Goal: Information Seeking & Learning: Learn about a topic

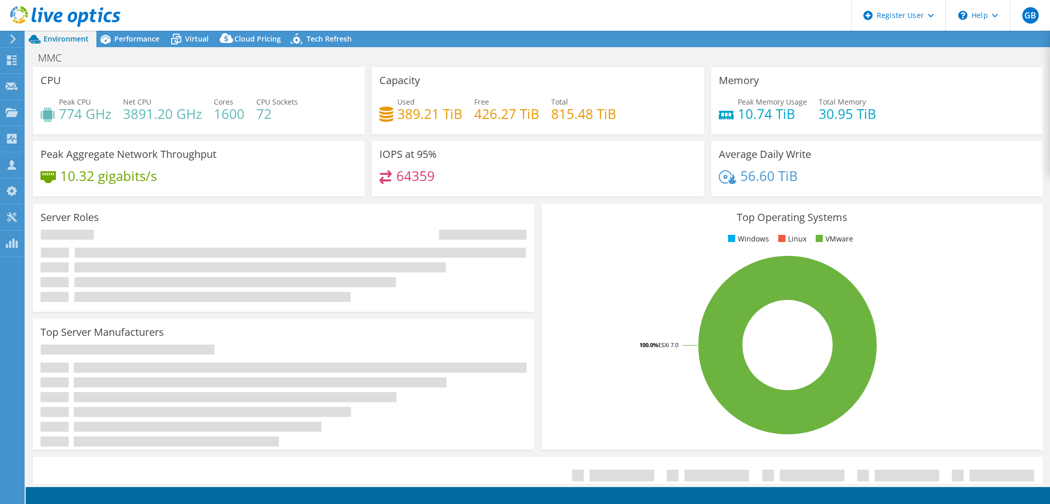
select select "USD"
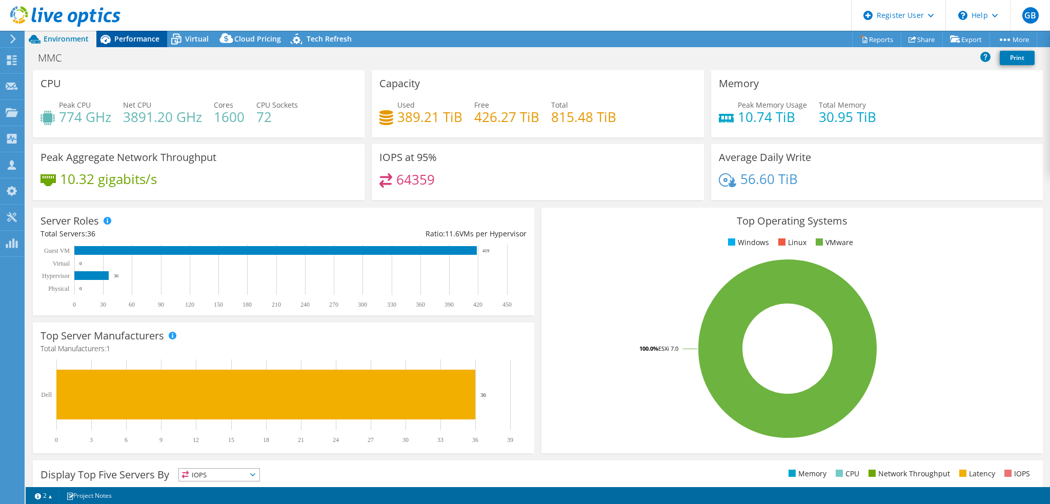
click at [139, 37] on span "Performance" at bounding box center [136, 39] width 45 height 10
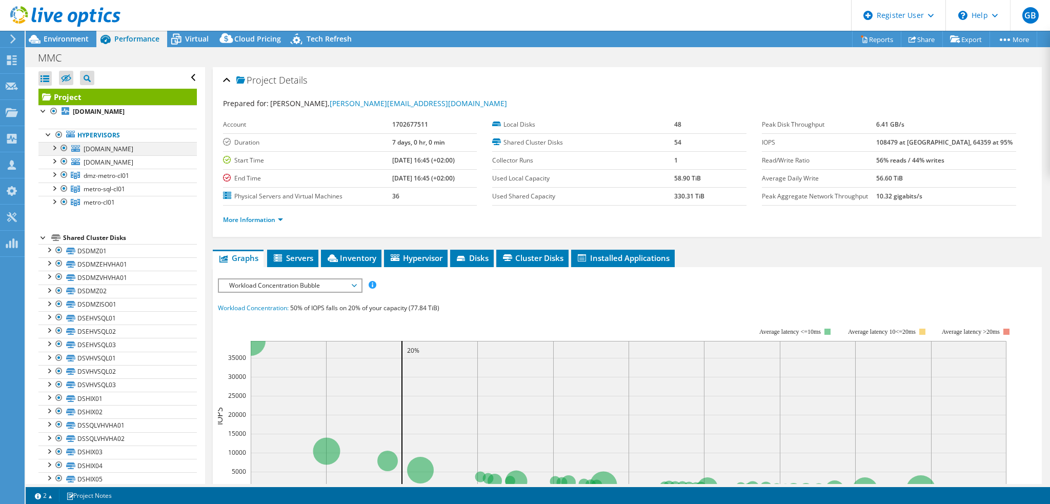
click at [64, 147] on div at bounding box center [64, 148] width 10 height 12
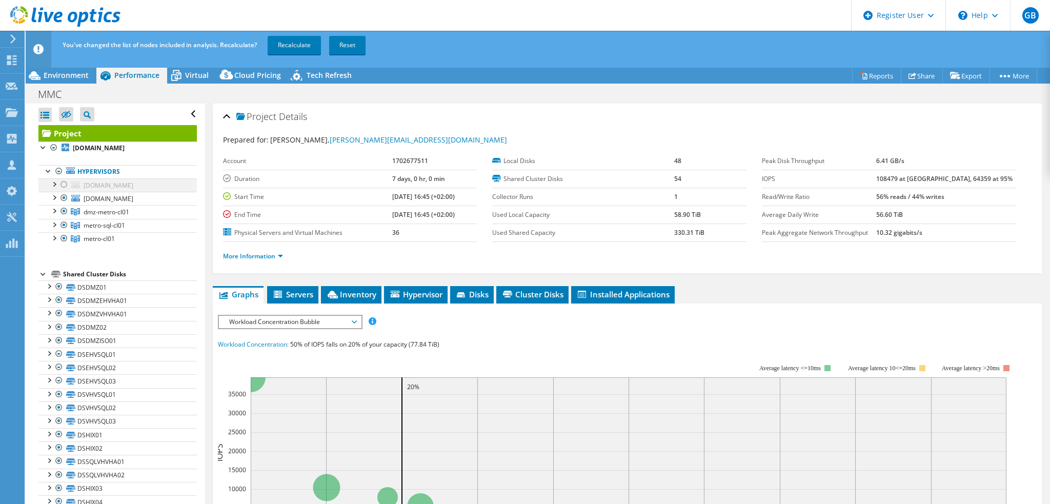
click at [64, 167] on div at bounding box center [59, 171] width 10 height 12
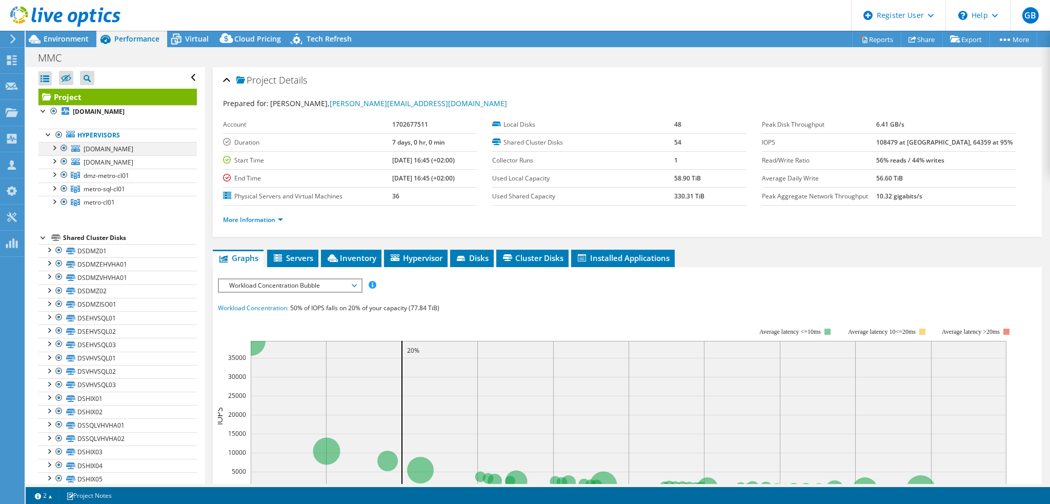
click at [64, 148] on div at bounding box center [64, 148] width 10 height 12
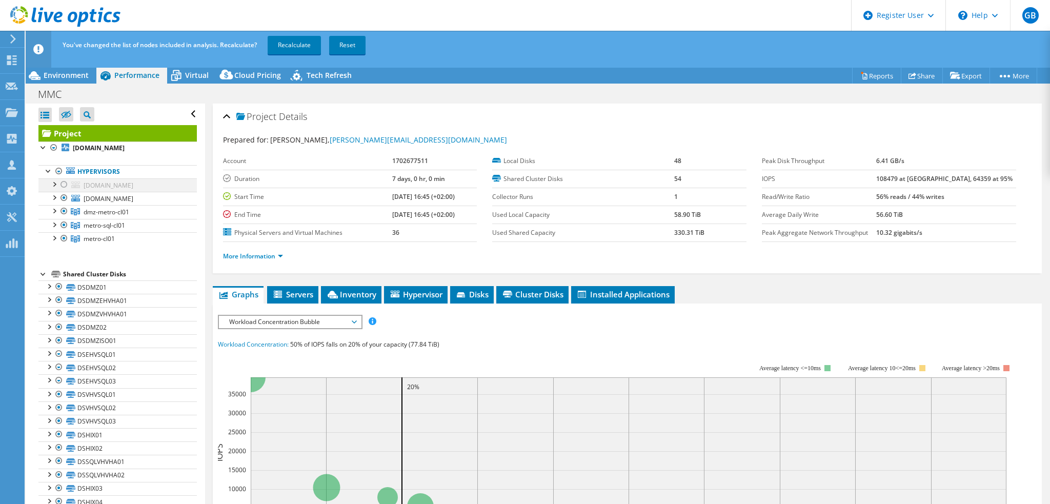
click at [66, 184] on div at bounding box center [64, 184] width 10 height 12
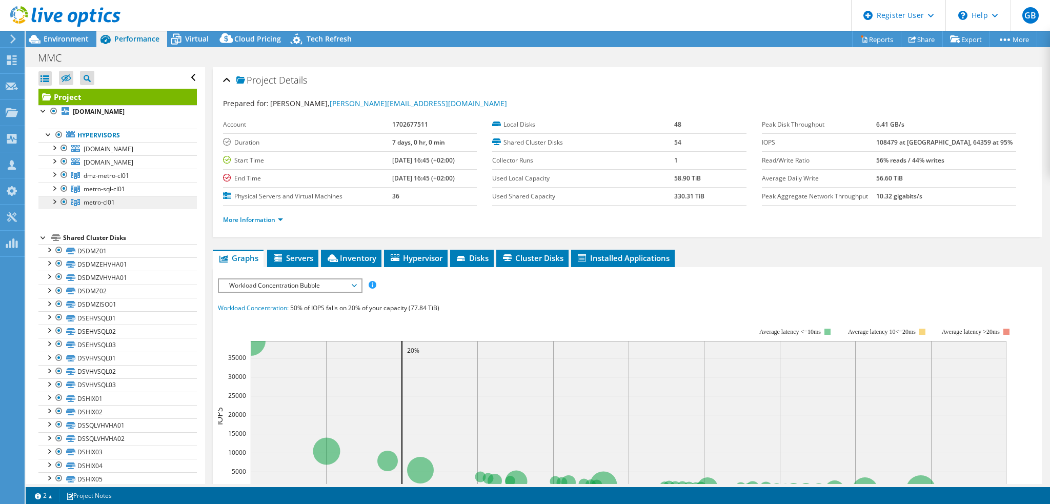
click at [95, 198] on span "metro-cl01" at bounding box center [99, 202] width 31 height 9
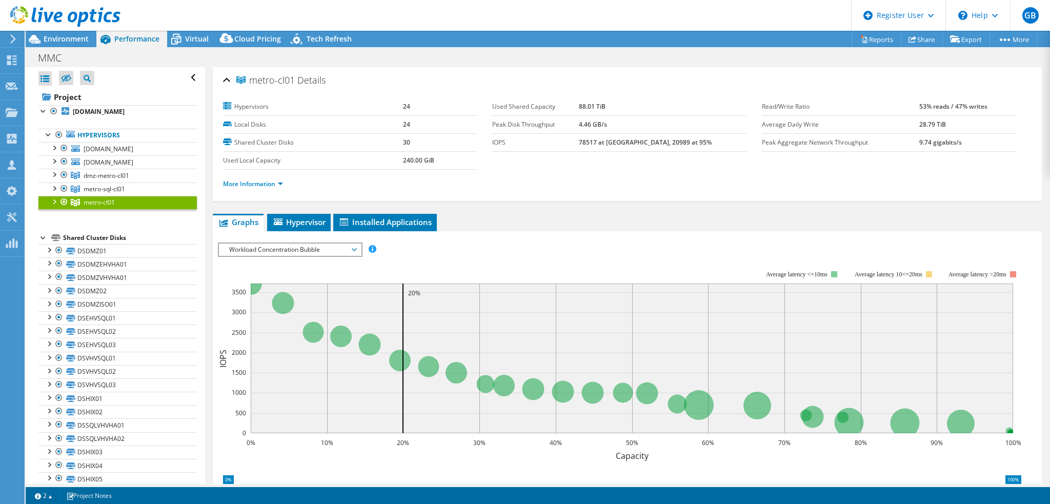
click at [283, 247] on span "Workload Concentration Bubble" at bounding box center [290, 250] width 132 height 12
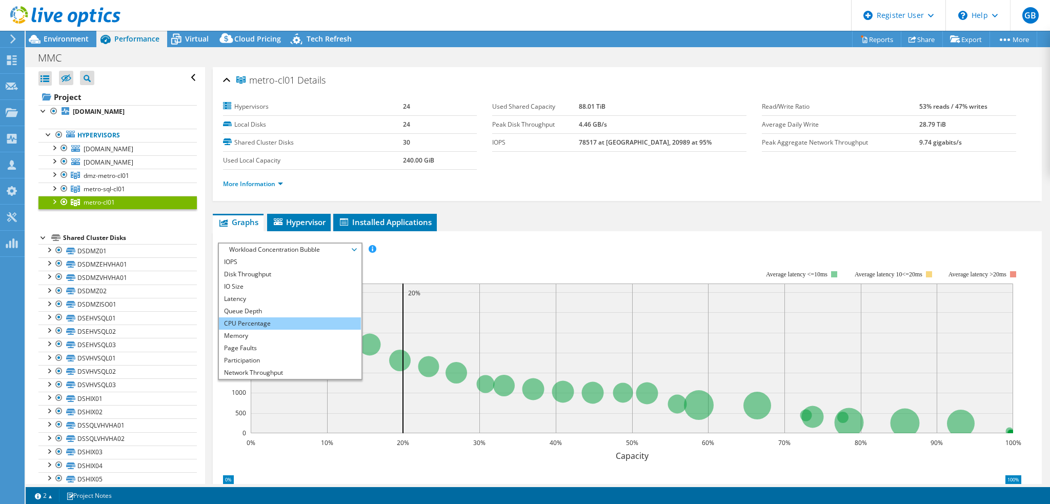
click at [247, 323] on li "CPU Percentage" at bounding box center [290, 323] width 142 height 12
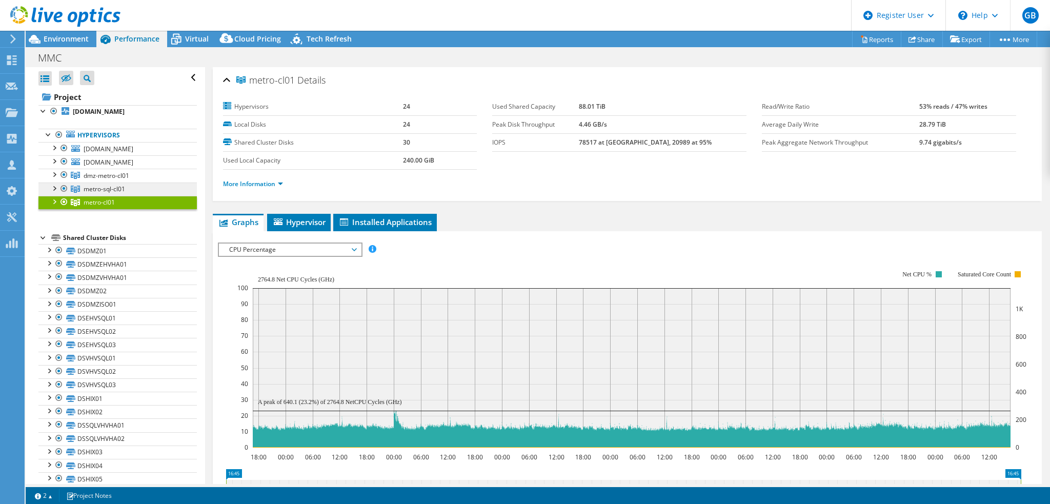
click at [116, 187] on span "metro-sql-cl01" at bounding box center [105, 189] width 42 height 9
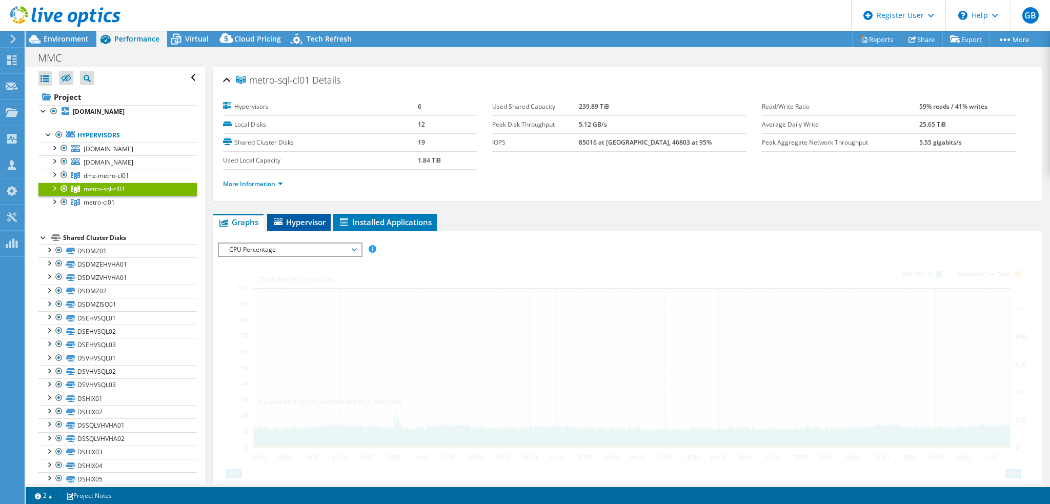
click at [300, 219] on span "Hypervisor" at bounding box center [298, 222] width 53 height 10
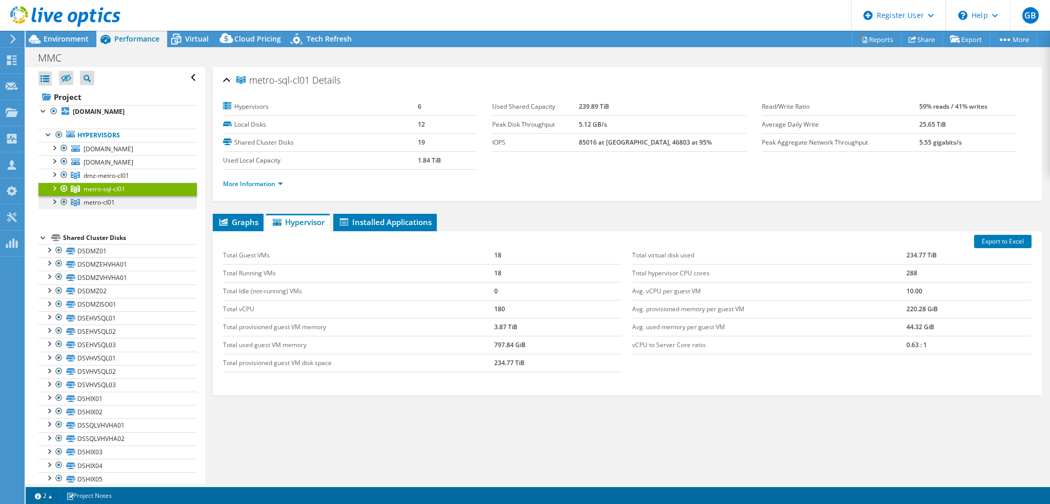
drag, startPoint x: 105, startPoint y: 202, endPoint x: 110, endPoint y: 203, distance: 5.7
click at [105, 202] on span "metro-cl01" at bounding box center [99, 202] width 31 height 9
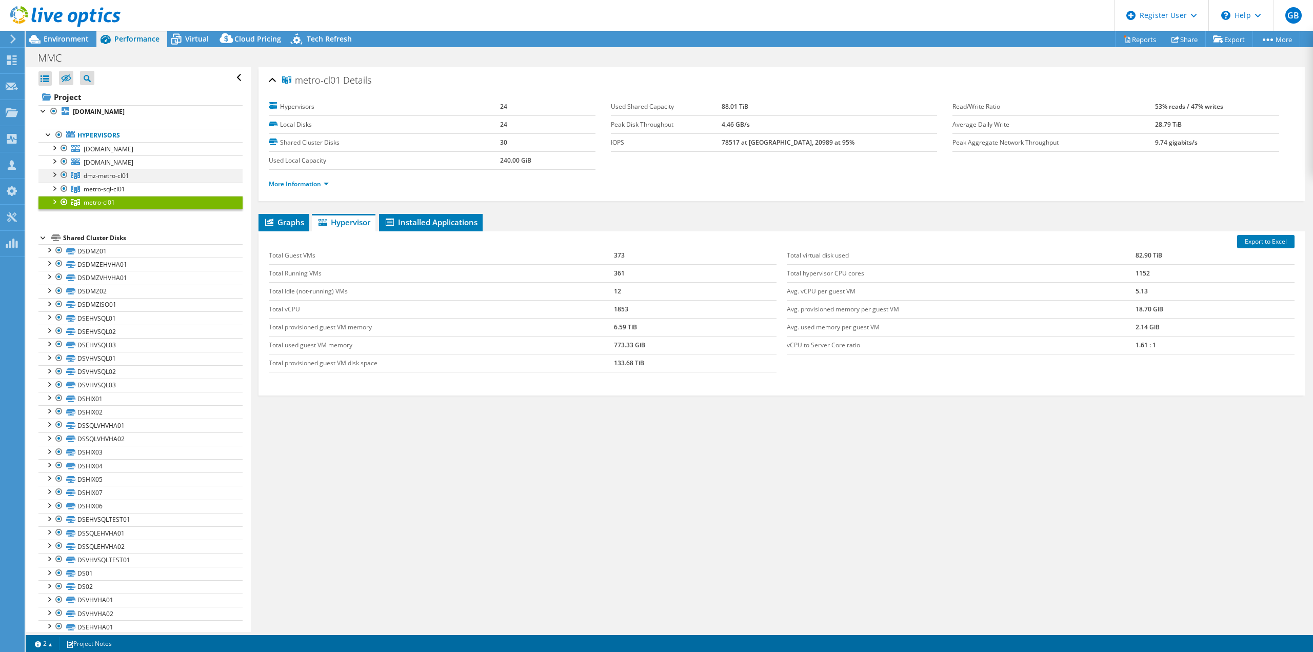
click at [57, 174] on div at bounding box center [54, 174] width 10 height 10
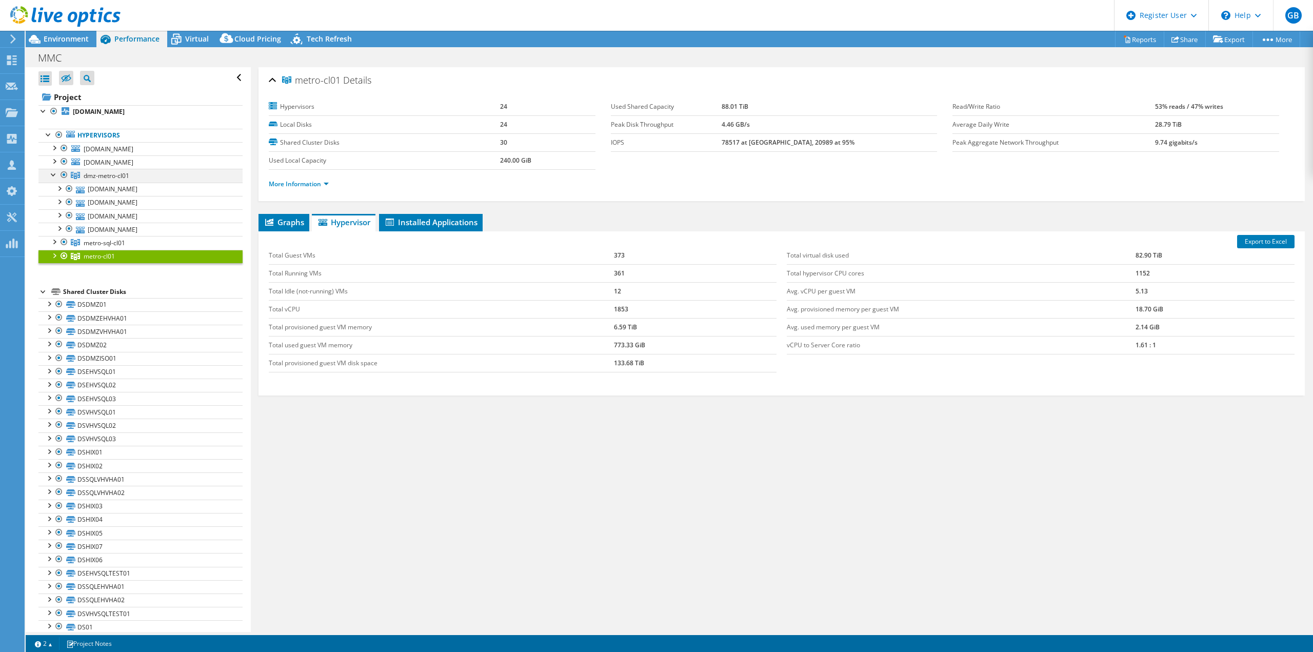
click at [56, 175] on div at bounding box center [54, 174] width 10 height 10
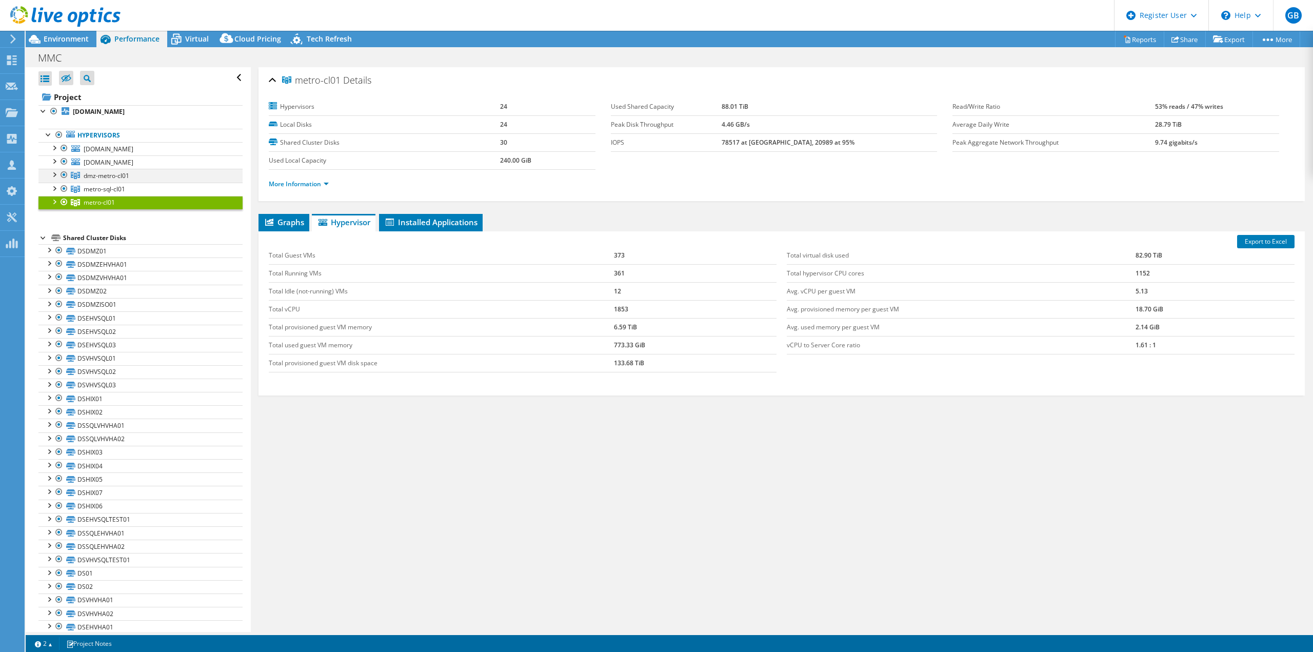
click at [52, 170] on div at bounding box center [54, 174] width 10 height 10
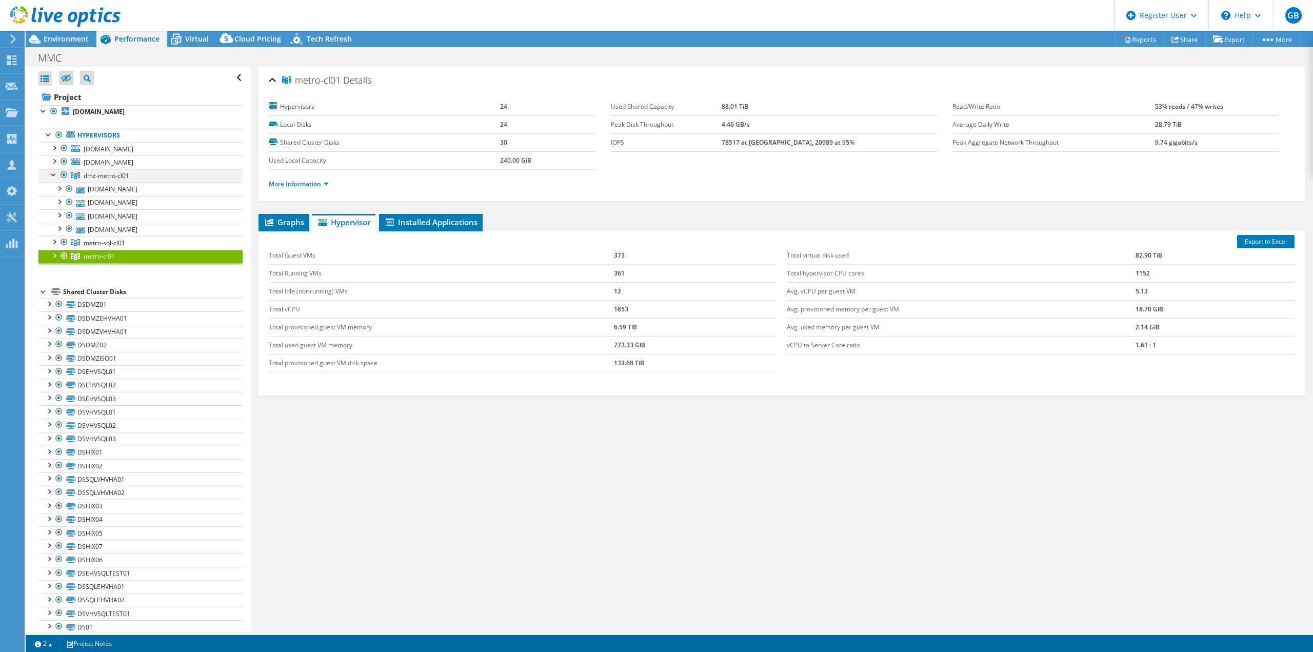
click at [52, 170] on div at bounding box center [54, 174] width 10 height 10
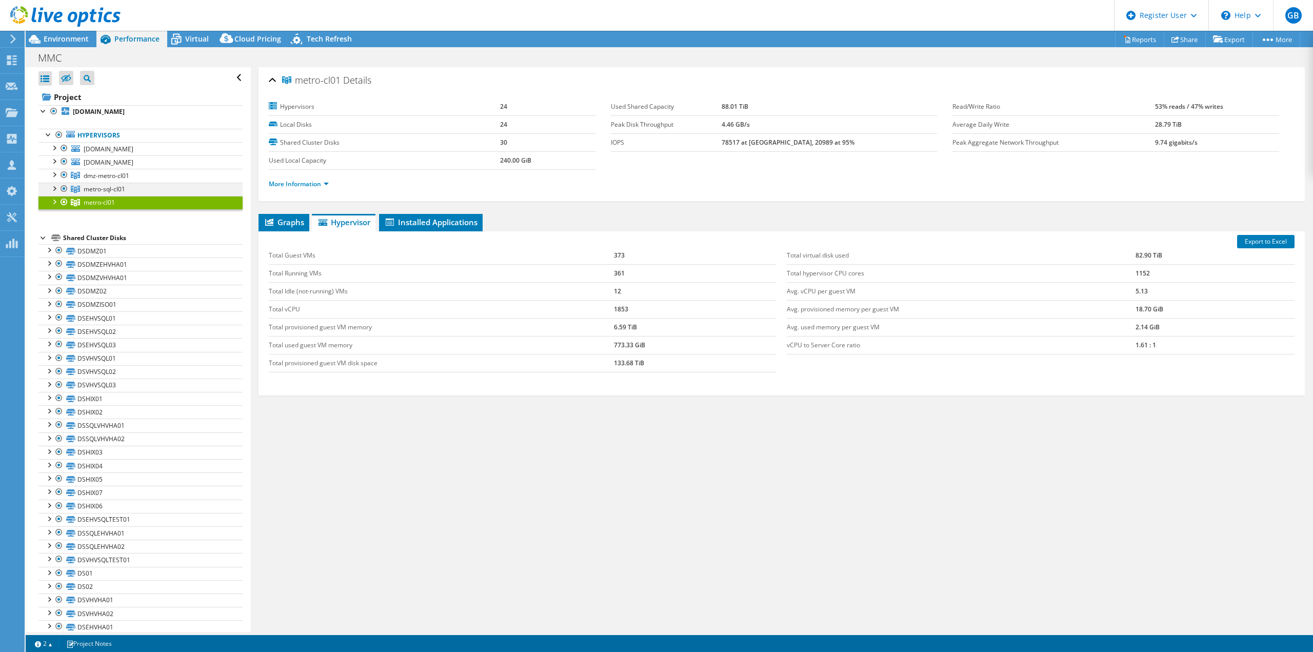
click at [52, 191] on div at bounding box center [54, 188] width 10 height 10
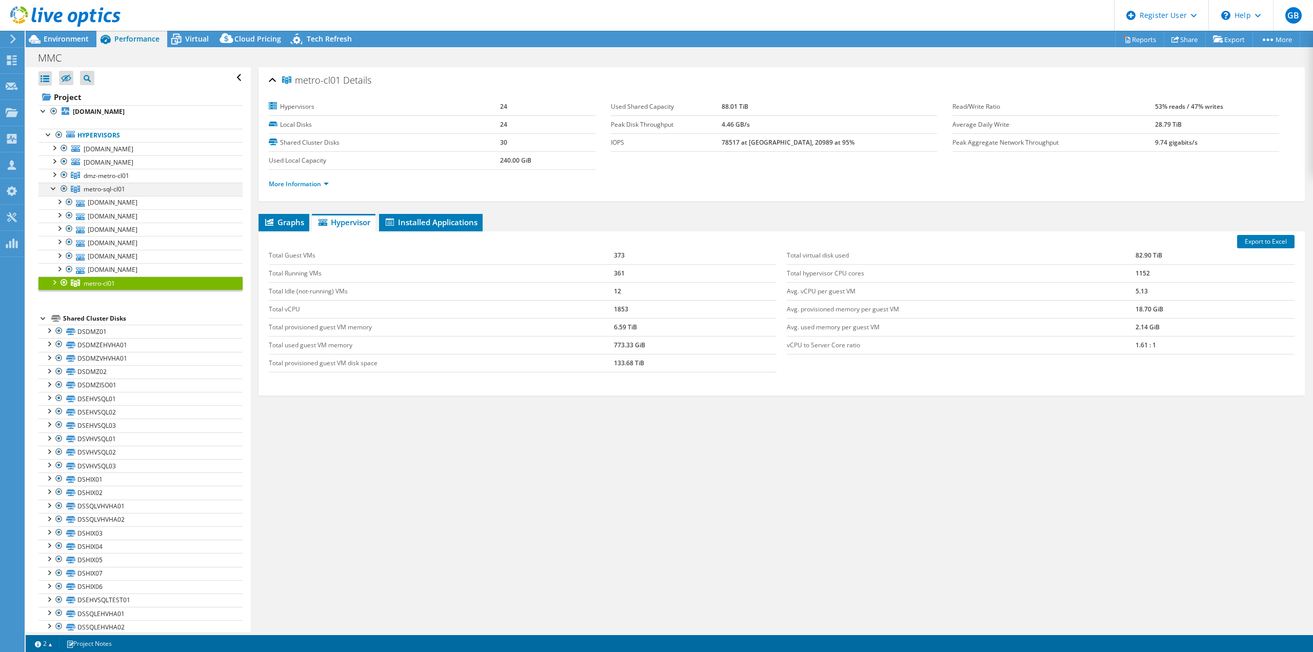
click at [53, 188] on div at bounding box center [54, 188] width 10 height 10
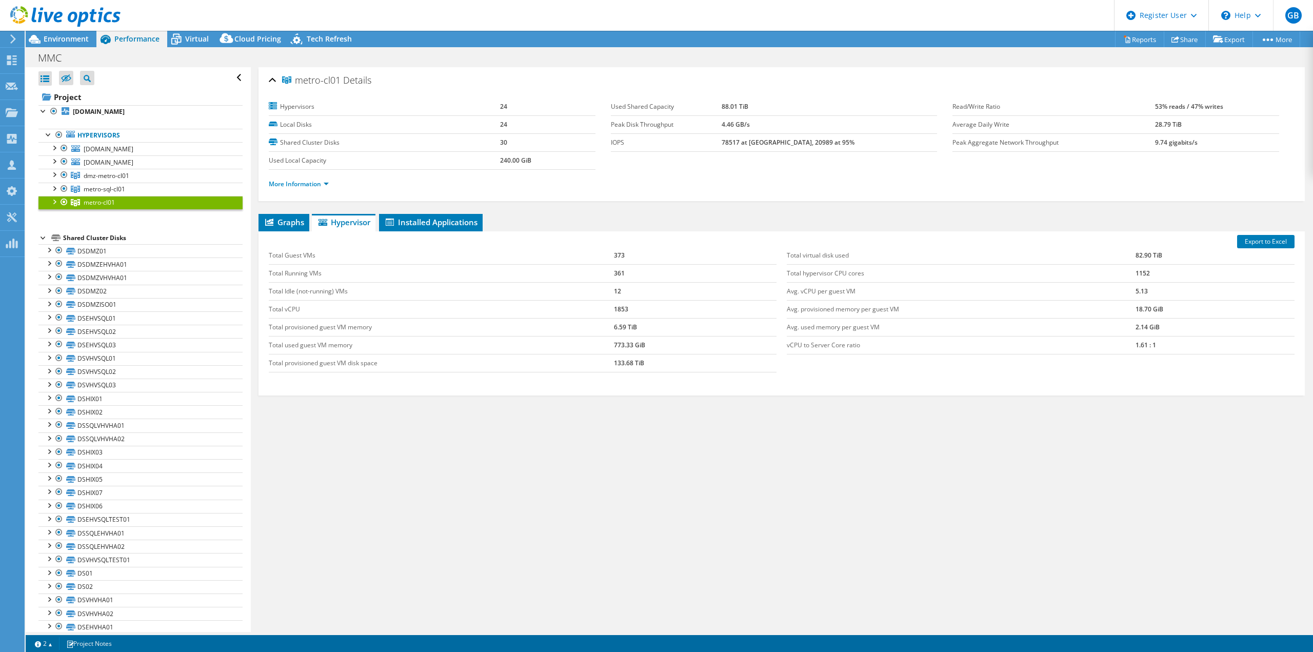
click at [57, 200] on div at bounding box center [54, 201] width 10 height 10
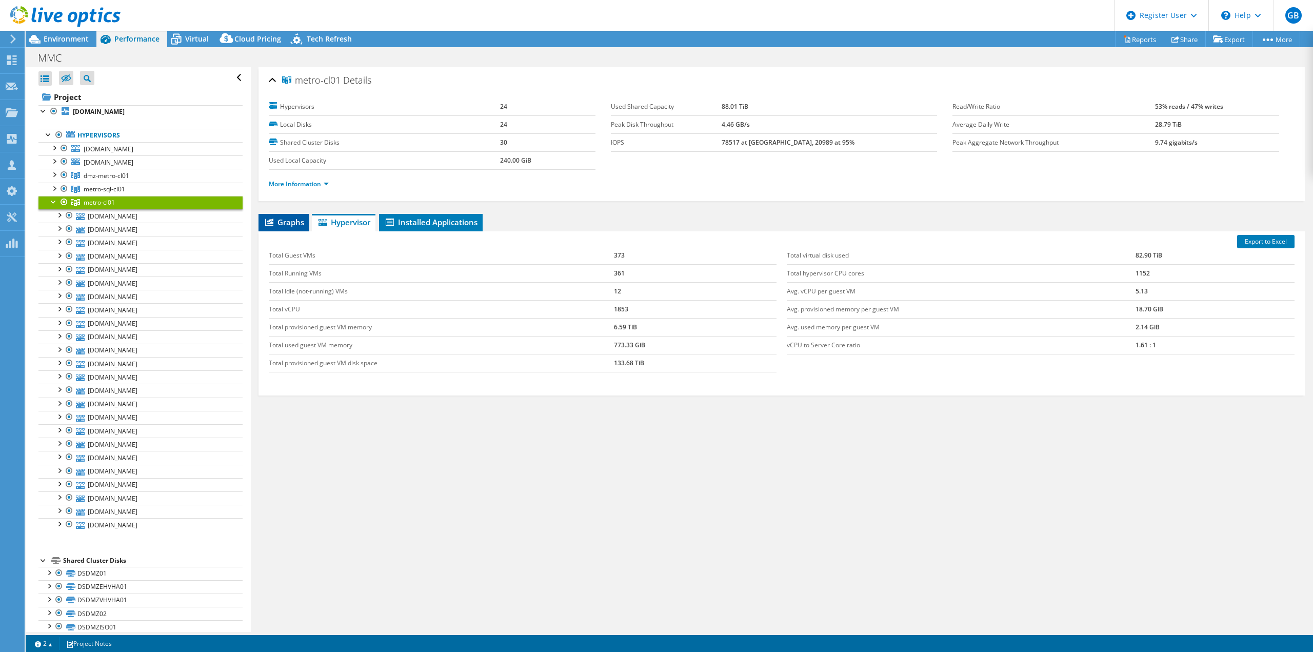
click at [295, 218] on span "Graphs" at bounding box center [284, 222] width 41 height 10
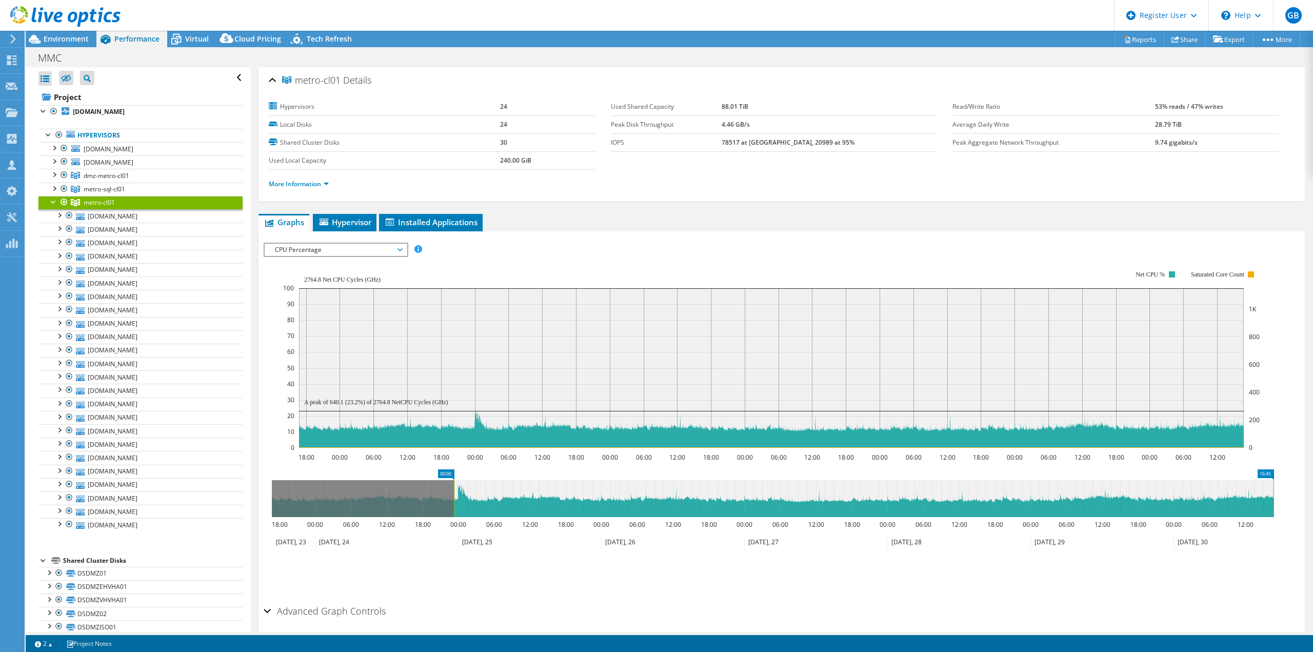
drag, startPoint x: 282, startPoint y: 495, endPoint x: 453, endPoint y: 506, distance: 171.6
click at [453, 504] on rect at bounding box center [454, 498] width 4 height 37
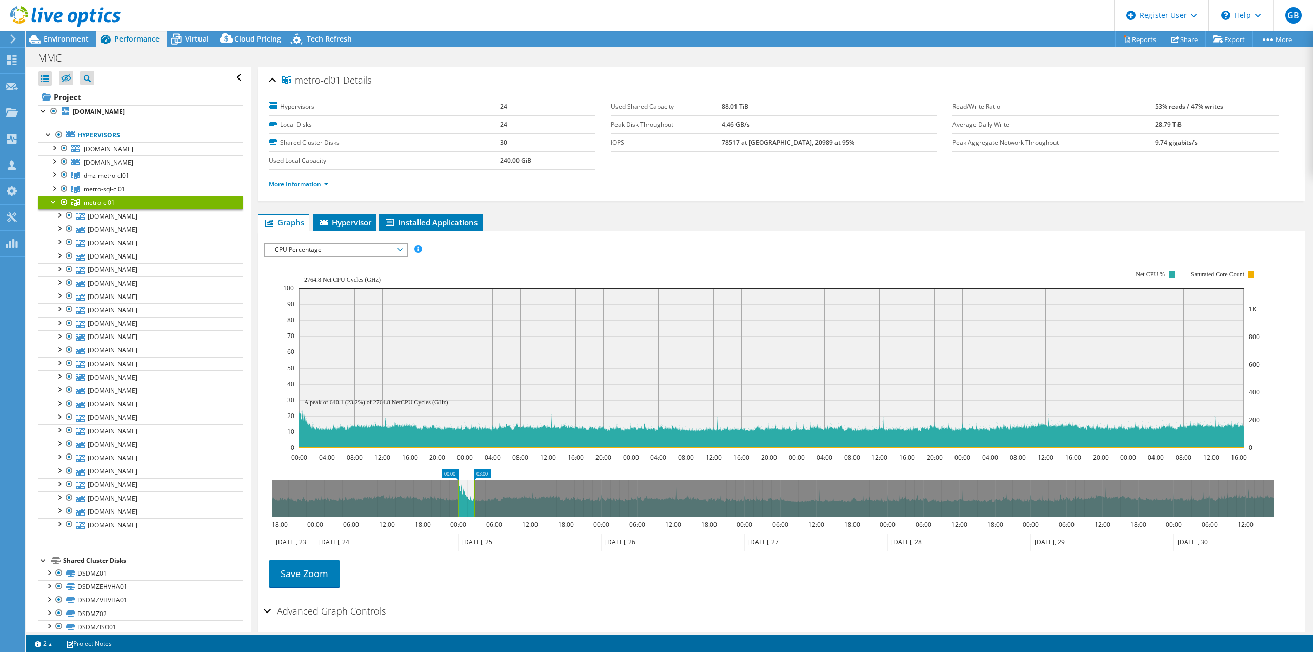
drag, startPoint x: 1272, startPoint y: 494, endPoint x: 473, endPoint y: 509, distance: 799.2
click at [473, 504] on rect at bounding box center [474, 498] width 4 height 37
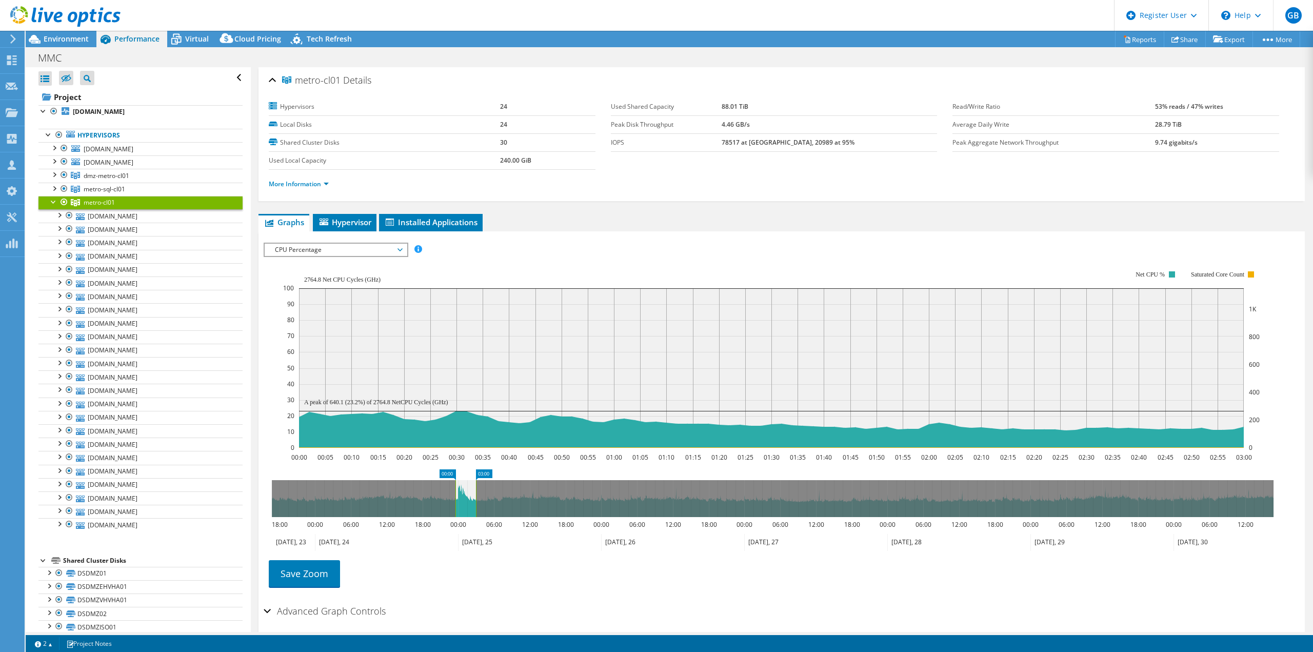
drag, startPoint x: 459, startPoint y: 501, endPoint x: 446, endPoint y: 506, distance: 13.1
click at [453, 502] on rect at bounding box center [455, 498] width 4 height 37
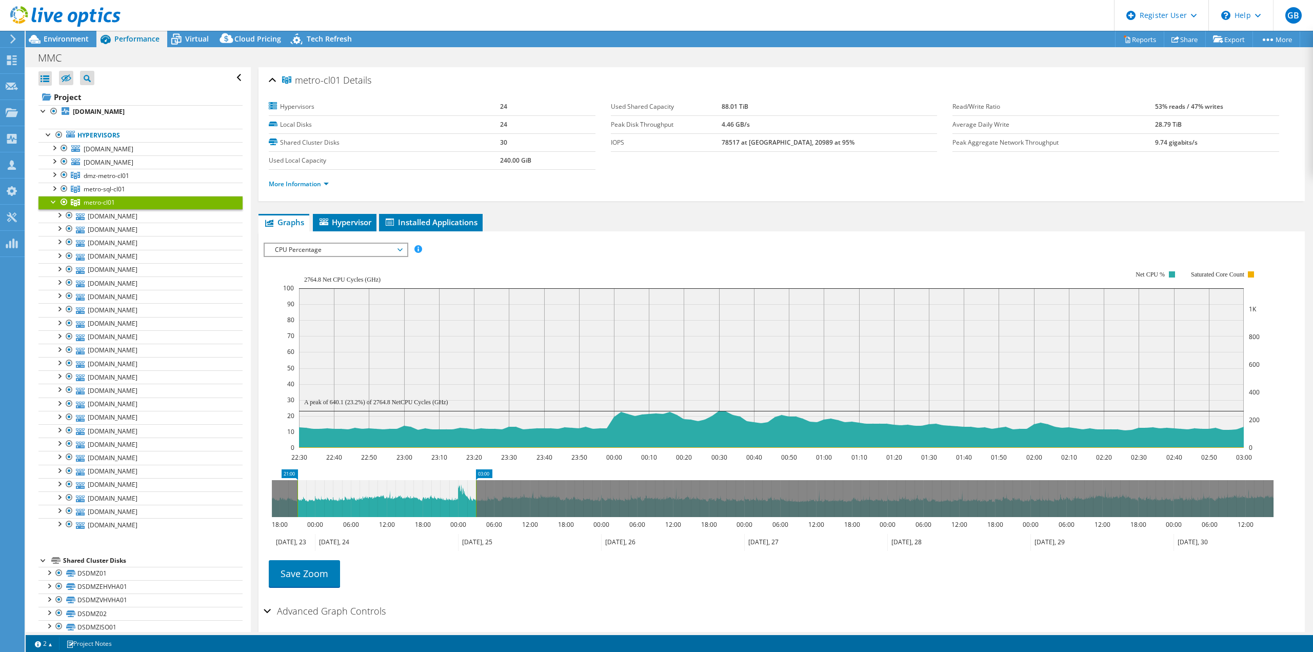
drag, startPoint x: 448, startPoint y: 496, endPoint x: 391, endPoint y: 501, distance: 56.6
click at [253, 493] on div "metro-cl01 Details Hypervisors 24 Local Disks 24 Shared Cluster Disks 30 Used L…" at bounding box center [782, 369] width 1062 height 604
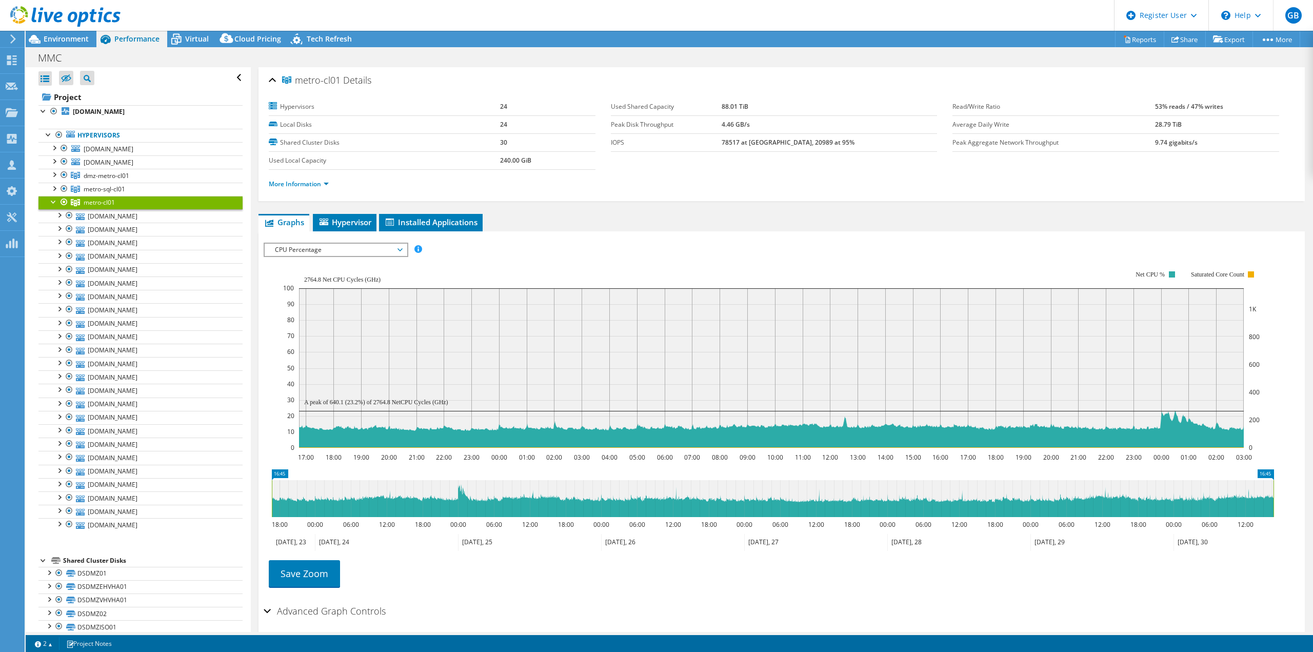
drag, startPoint x: 475, startPoint y: 499, endPoint x: 1289, endPoint y: 530, distance: 815.0
click at [1050, 504] on div "16:45 16:45 18:00 00:00 06:00 12:00 18:00 00:00 06:00 12:00 18:00 00:00 06:00 1…" at bounding box center [782, 510] width 1036 height 82
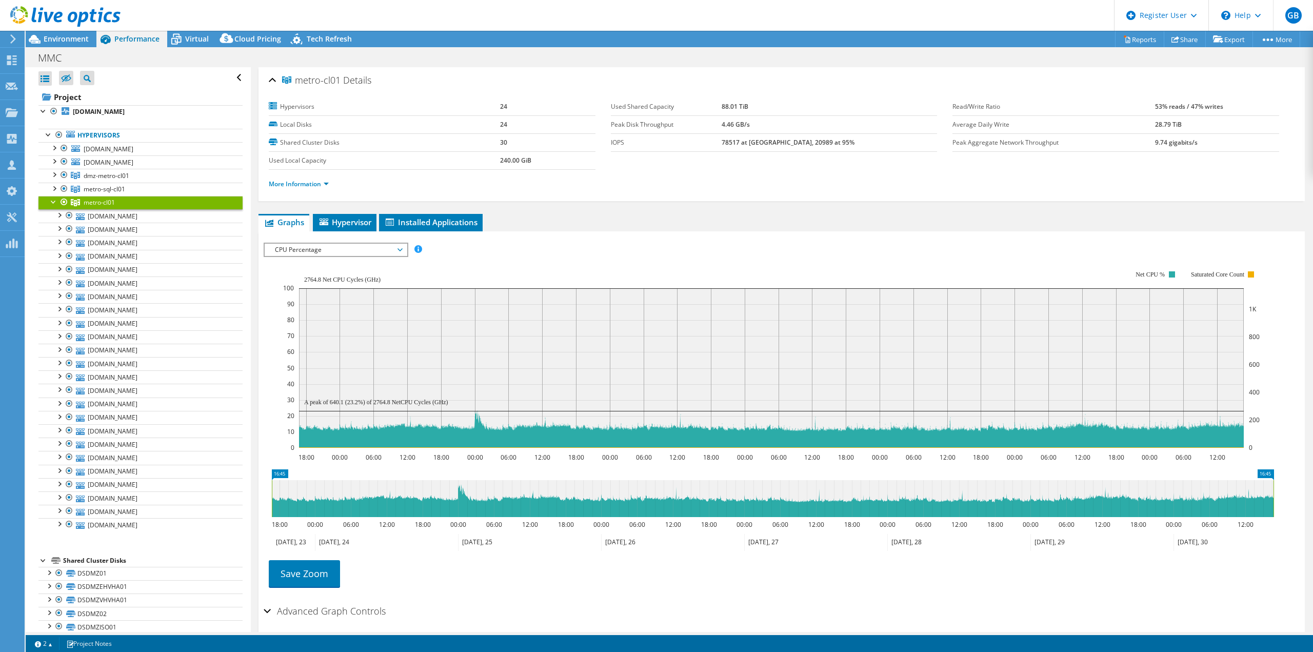
click at [286, 253] on span "CPU Percentage" at bounding box center [336, 250] width 132 height 12
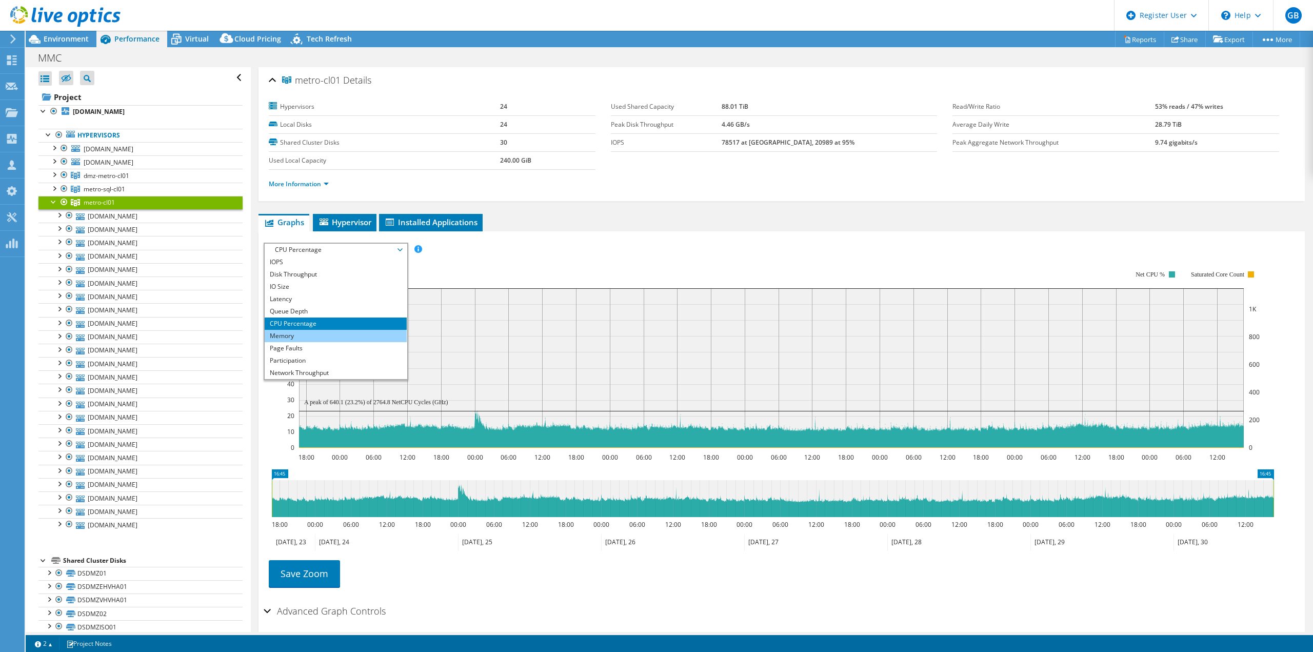
click at [288, 335] on li "Memory" at bounding box center [336, 336] width 142 height 12
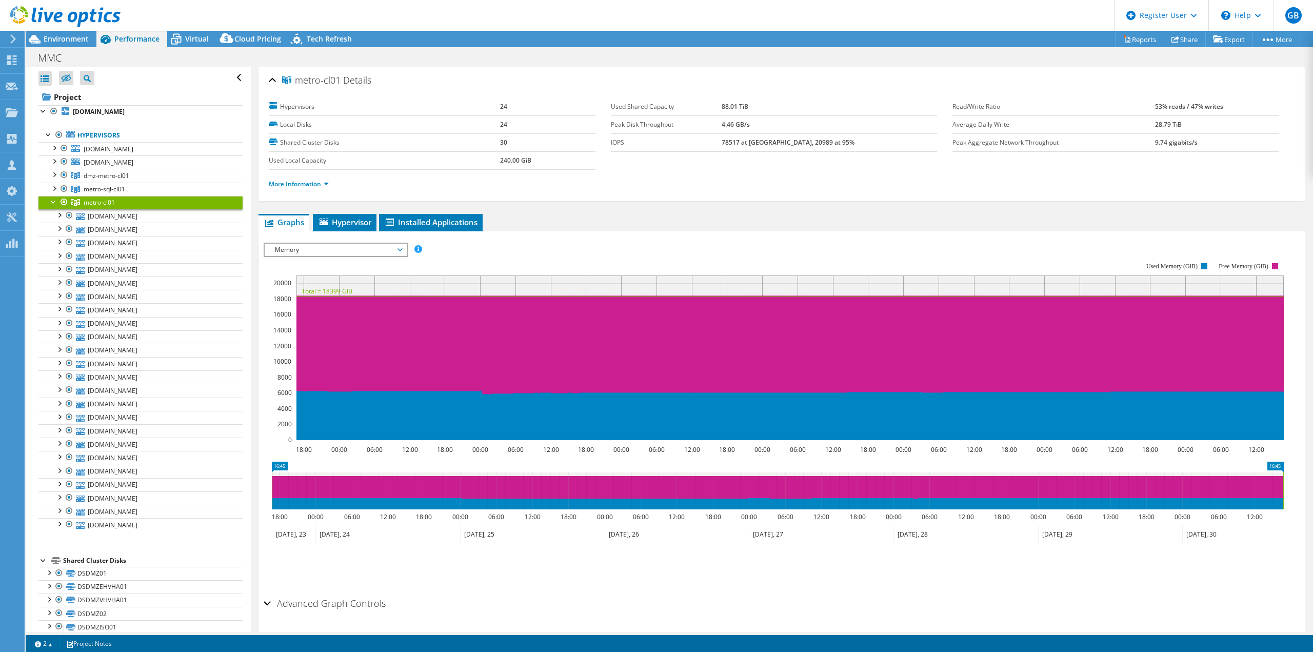
select select "USD"
